Goal: Transaction & Acquisition: Purchase product/service

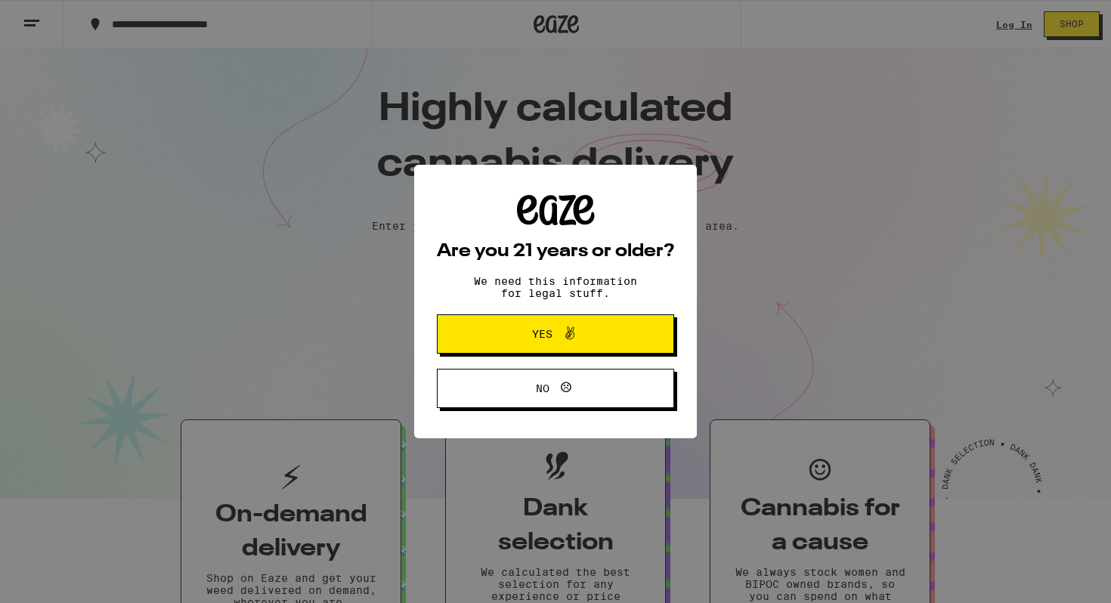
click at [595, 344] on span "Yes" at bounding box center [555, 334] width 115 height 20
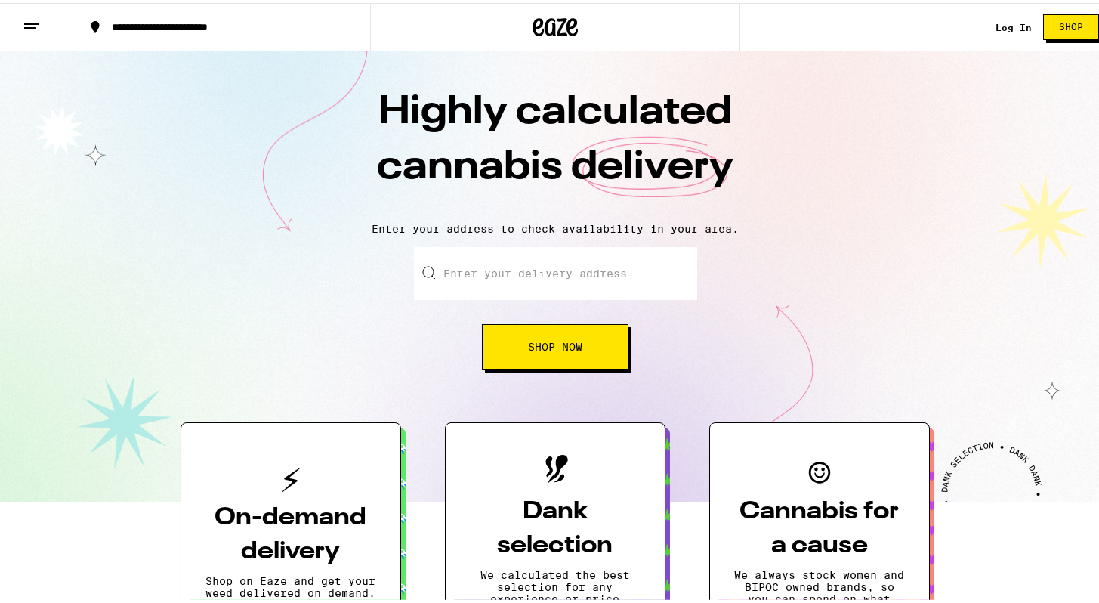
click at [1008, 21] on link "Log In" at bounding box center [1014, 25] width 36 height 10
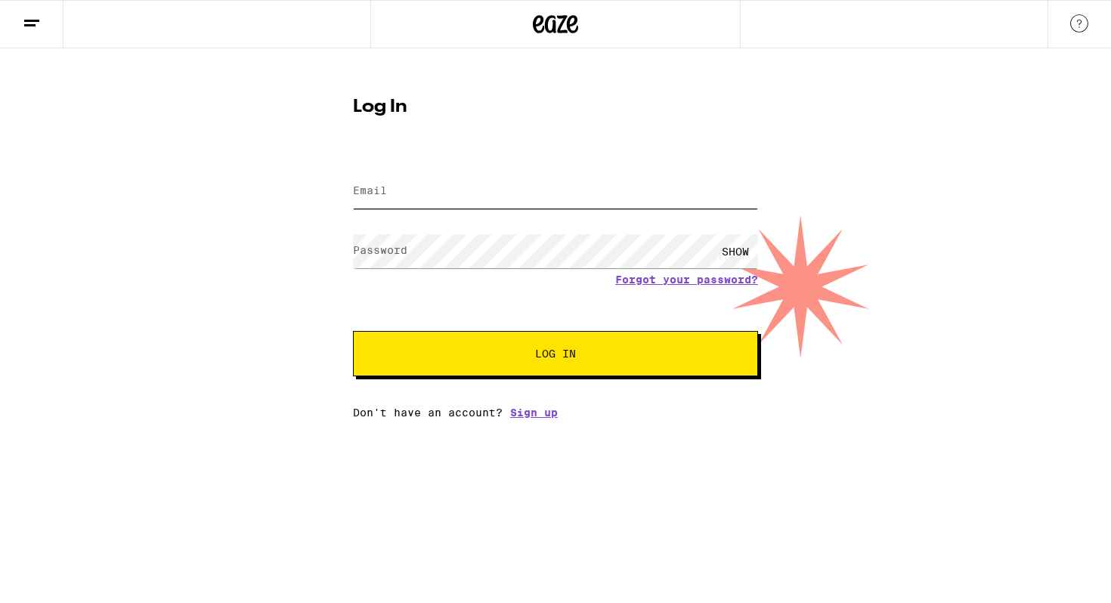
click at [560, 191] on input "Email" at bounding box center [555, 192] width 405 height 34
click at [669, 205] on input "Email" at bounding box center [555, 192] width 405 height 34
type input "seandbovell@gmail.com"
click at [670, 269] on div "SHOW" at bounding box center [555, 251] width 405 height 45
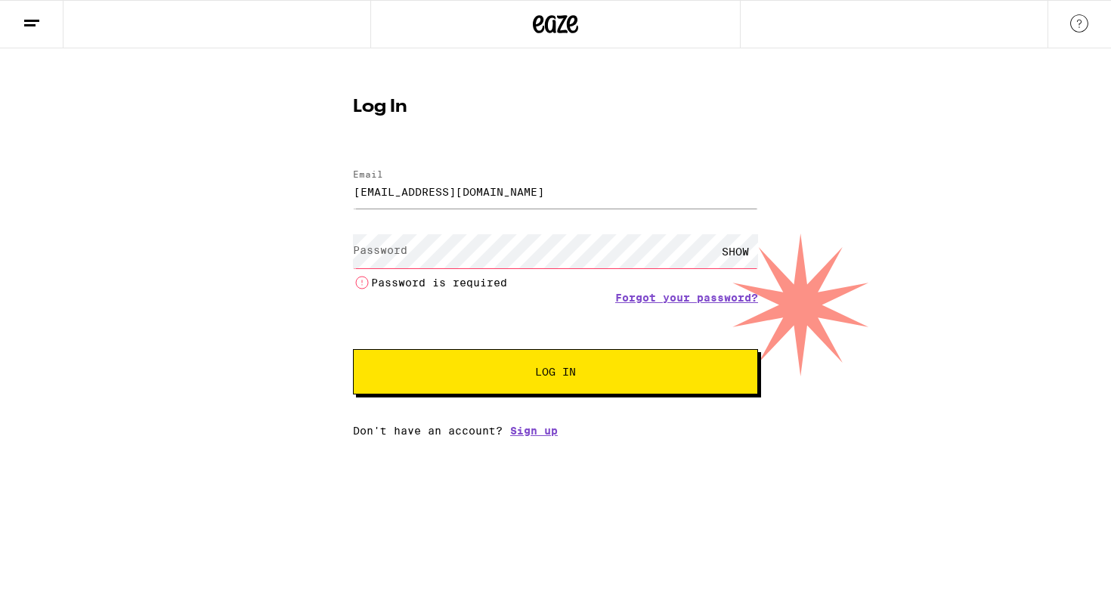
click at [670, 277] on li "Password is required" at bounding box center [555, 282] width 405 height 18
click at [670, 292] on link "Forgot your password?" at bounding box center [686, 298] width 143 height 12
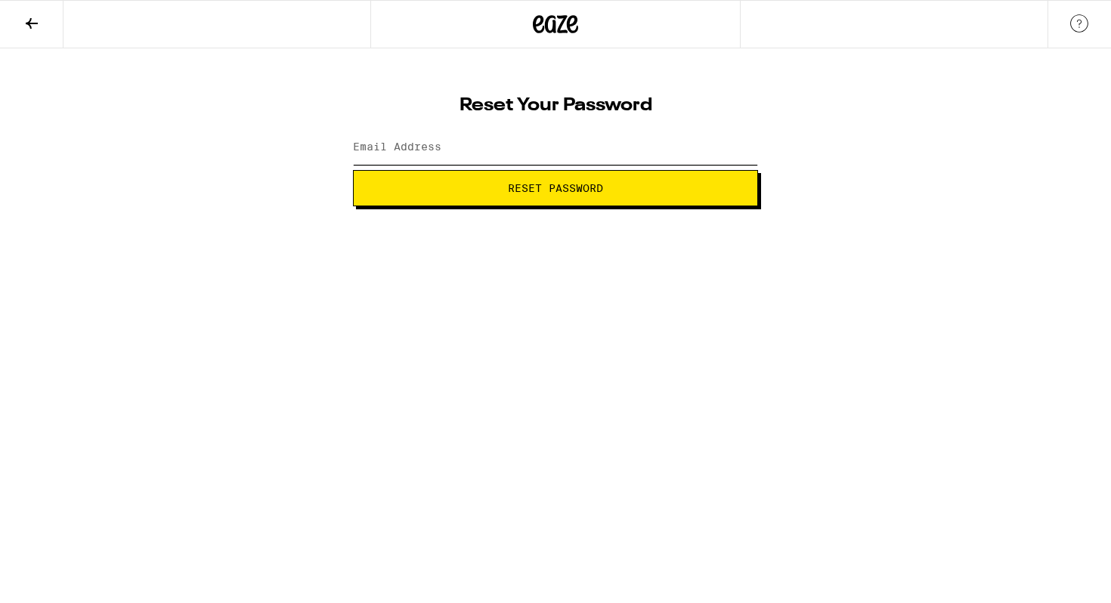
click at [548, 156] on input "Email Address" at bounding box center [555, 148] width 405 height 34
type input "seandbovell@gmail.com"
click at [353, 170] on button "Reset Password" at bounding box center [555, 188] width 405 height 36
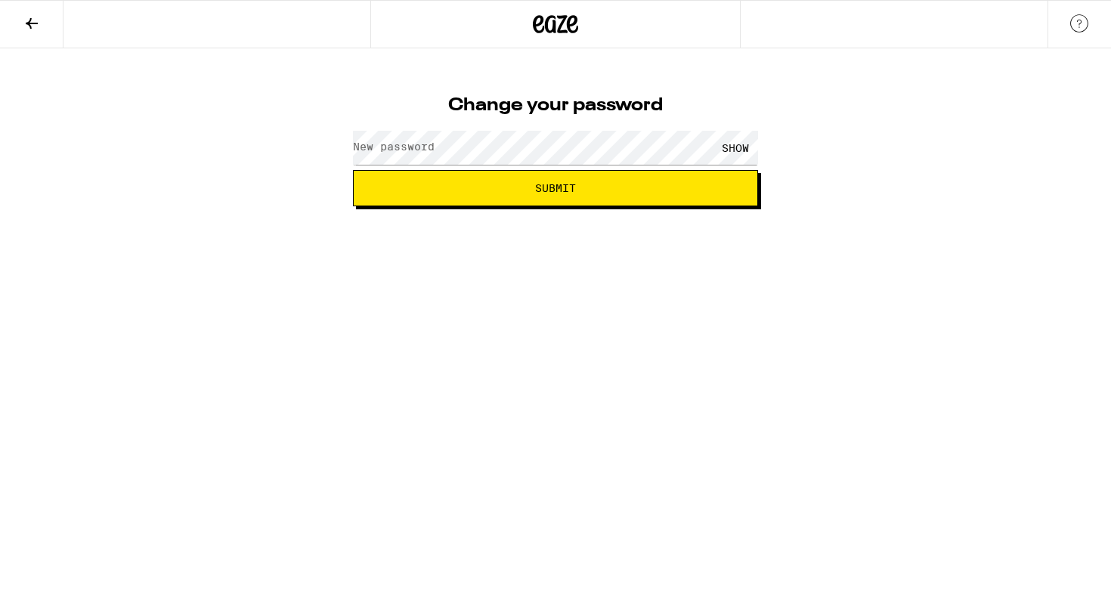
click at [407, 153] on label "New password" at bounding box center [394, 147] width 82 height 12
click at [353, 170] on button "Submit" at bounding box center [555, 188] width 405 height 36
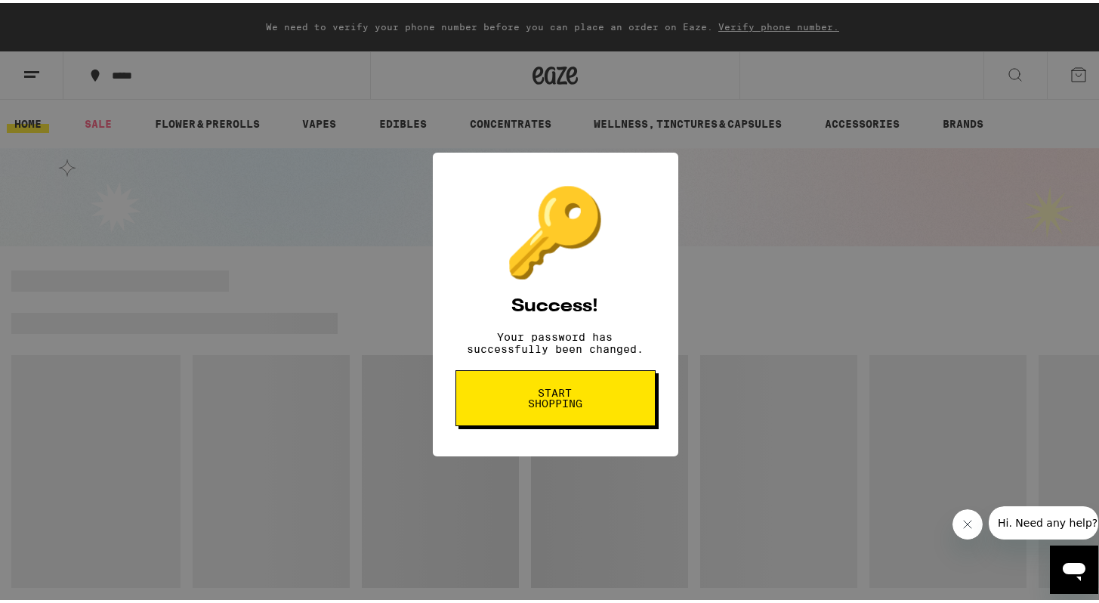
click at [524, 406] on span "Start shopping" at bounding box center [556, 395] width 78 height 21
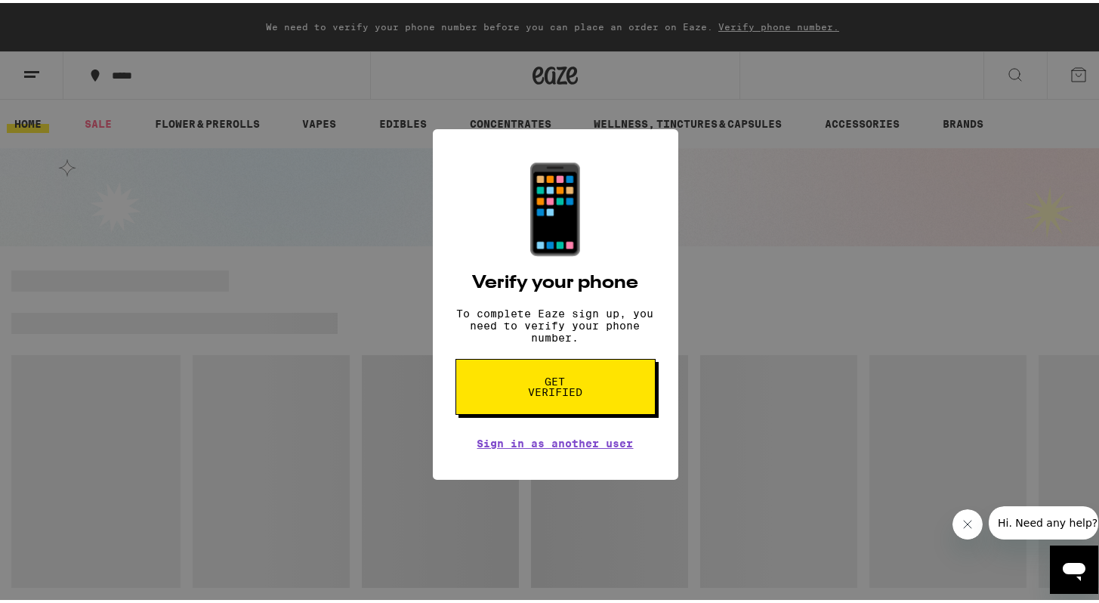
click at [524, 412] on button "Get verified" at bounding box center [556, 384] width 200 height 56
